Goal: Navigation & Orientation: Find specific page/section

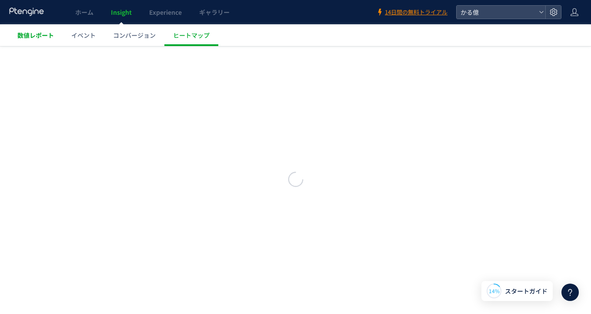
click at [21, 38] on span "数値レポート" at bounding box center [35, 35] width 37 height 9
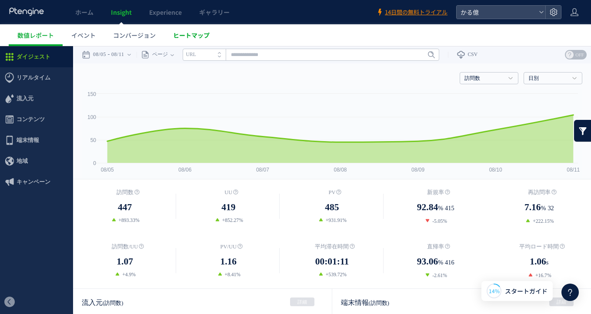
click at [179, 35] on span "ヒートマップ" at bounding box center [191, 35] width 37 height 9
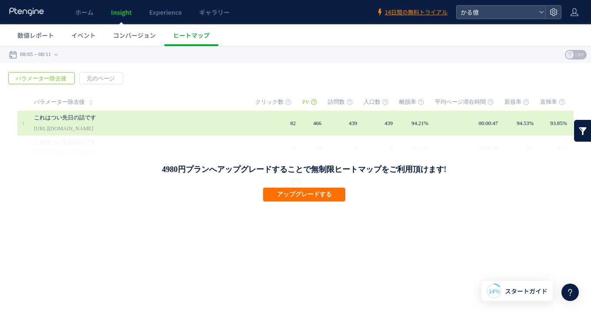
click at [178, 120] on link "これはつい先日の話です" at bounding box center [125, 118] width 183 height 10
